Goal: Information Seeking & Learning: Stay updated

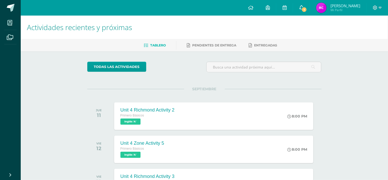
click at [302, 3] on link "1" at bounding box center [301, 8] width 17 height 16
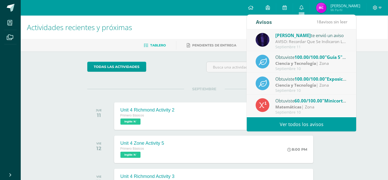
click at [307, 44] on div "AVISO: Recordar Que Se Indicaron Las Paginas A Estudiar Para La Actividad De Zo…" at bounding box center [312, 42] width 72 height 6
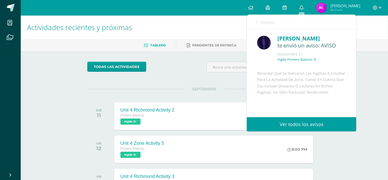
type textarea "Avisos17 avisos sin leer"
click at [256, 19] on div "Avisos 17 avisos sin leer Avisos" at bounding box center [302, 22] width 110 height 15
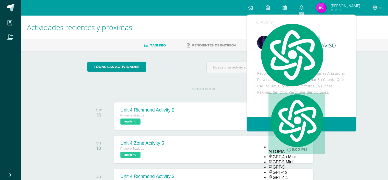
click at [256, 21] on icon at bounding box center [257, 22] width 2 height 4
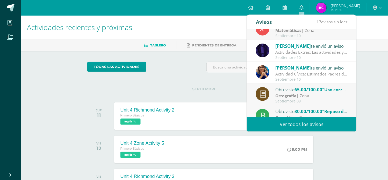
click at [296, 121] on link "Ver todos los avisos" at bounding box center [302, 124] width 110 height 14
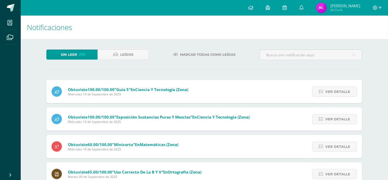
click at [196, 54] on span "Marcar todas como leídas" at bounding box center [207, 55] width 55 height 10
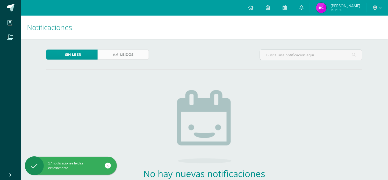
click at [125, 57] on span "Leídos" at bounding box center [126, 55] width 13 height 10
click at [125, 54] on span "Leídos" at bounding box center [126, 55] width 13 height 10
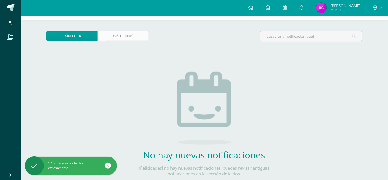
scroll to position [29, 0]
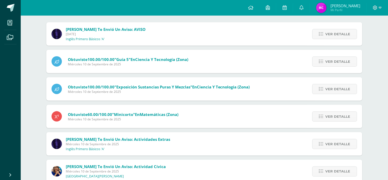
scroll to position [86, 0]
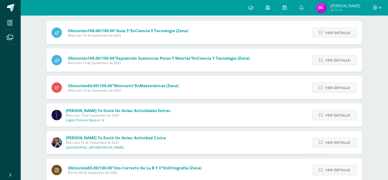
click at [134, 139] on span "[PERSON_NAME] te envió un aviso: Actividad Cívica" at bounding box center [116, 137] width 100 height 5
click at [341, 144] on span "Ver detalle" at bounding box center [338, 143] width 25 height 10
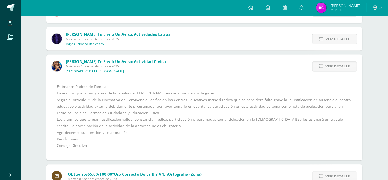
scroll to position [173, 0]
